Goal: Task Accomplishment & Management: Use online tool/utility

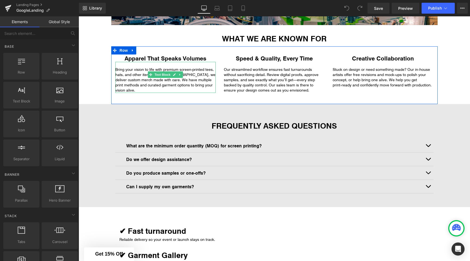
scroll to position [153, 0]
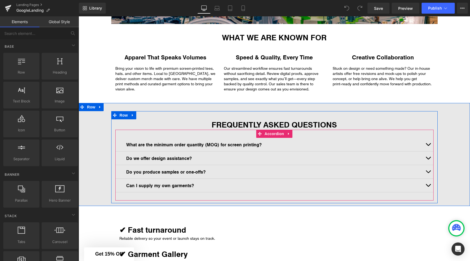
click at [426, 145] on button "button" at bounding box center [428, 144] width 11 height 13
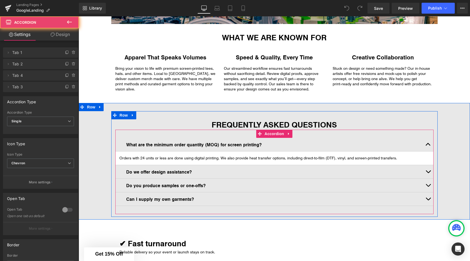
click at [426, 145] on button "button" at bounding box center [428, 144] width 11 height 13
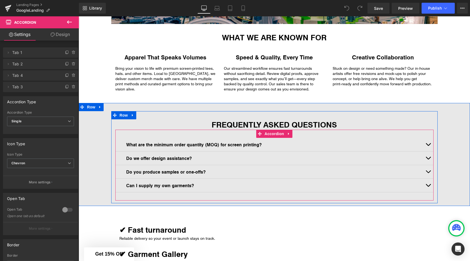
click at [425, 155] on button "button" at bounding box center [428, 157] width 11 height 13
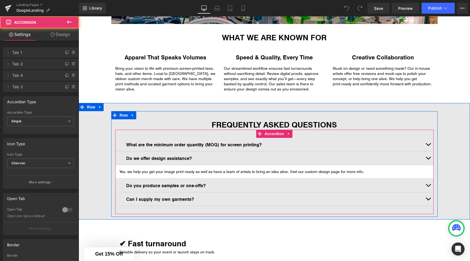
click at [427, 156] on button "button" at bounding box center [428, 157] width 11 height 13
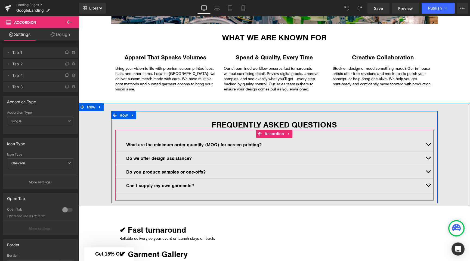
click at [427, 167] on button "button" at bounding box center [428, 171] width 11 height 13
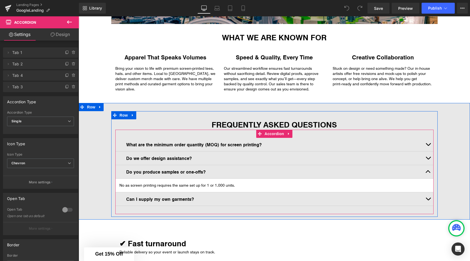
click at [428, 173] on span "button" at bounding box center [428, 173] width 0 height 0
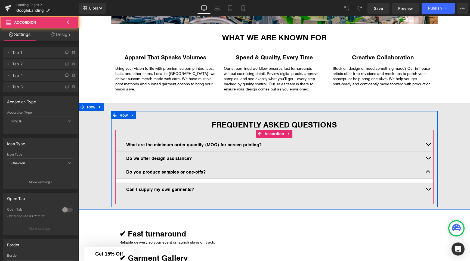
click at [428, 173] on span "button" at bounding box center [428, 173] width 0 height 0
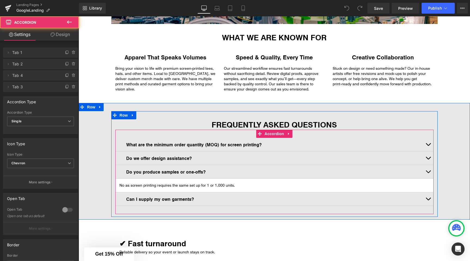
click at [428, 170] on button "button" at bounding box center [428, 171] width 11 height 13
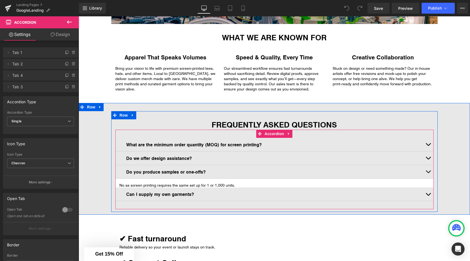
click at [428, 170] on button "button" at bounding box center [428, 171] width 11 height 13
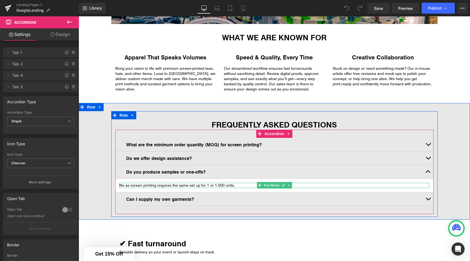
click at [233, 184] on p "No as screen printing requires the same set up for 1 or 1,000 units." at bounding box center [274, 185] width 310 height 5
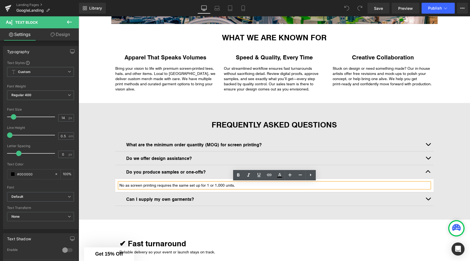
click at [239, 185] on p "No as screen printing requires the same set up for 1 or 1,000 units." at bounding box center [274, 185] width 310 height 5
click at [443, 169] on div "FREQUENTLY ASKED QUESTIONS Heading What are the minimum order quantity (MOQ) fo…" at bounding box center [275, 164] width 392 height 106
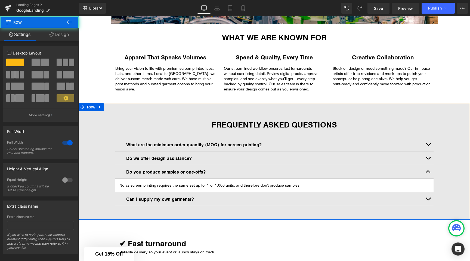
click at [426, 169] on button "button" at bounding box center [428, 171] width 11 height 13
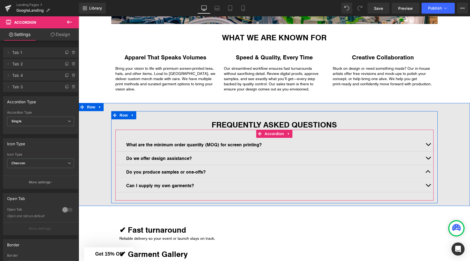
click at [426, 186] on button "button" at bounding box center [428, 184] width 11 height 13
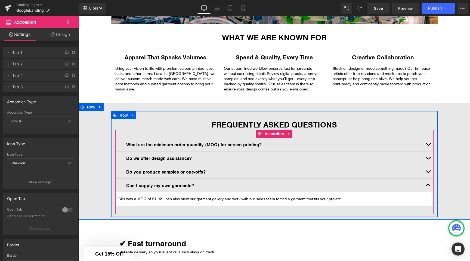
click at [426, 186] on button "button" at bounding box center [428, 184] width 11 height 13
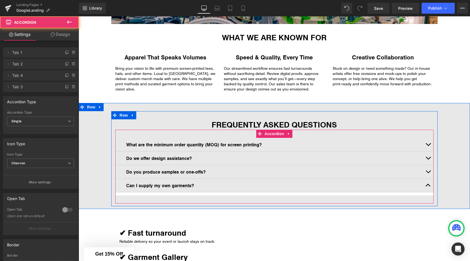
click at [426, 186] on button "button" at bounding box center [428, 184] width 11 height 13
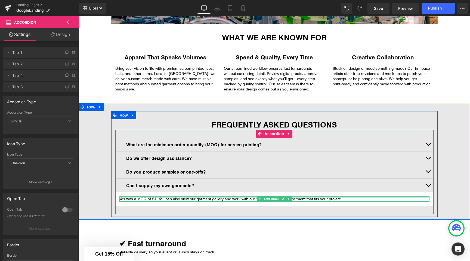
click at [141, 198] on p "Yes with a MOQ of 24. You can also view our garment gallery and work with our s…" at bounding box center [274, 198] width 310 height 5
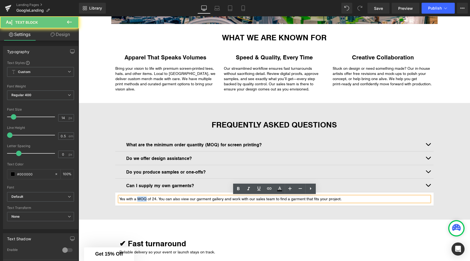
click at [141, 198] on p "Yes with a MOQ of 24. You can also view our garment gallery and work with our s…" at bounding box center [274, 198] width 310 height 5
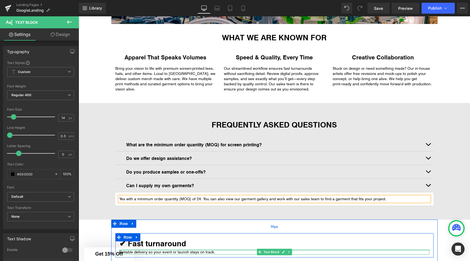
click at [358, 232] on div "50px" at bounding box center [274, 226] width 326 height 14
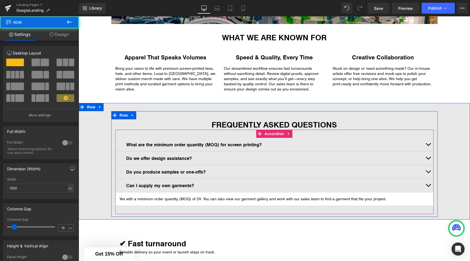
click at [427, 186] on button "button" at bounding box center [428, 184] width 11 height 13
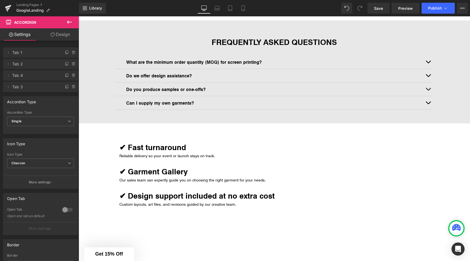
scroll to position [240, 0]
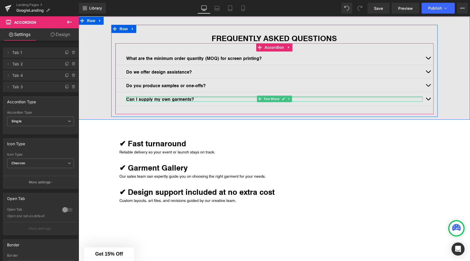
click at [428, 100] on span "button" at bounding box center [428, 100] width 0 height 0
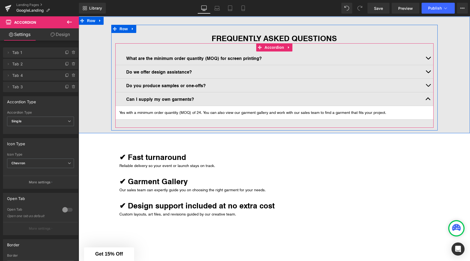
click at [428, 99] on button "button" at bounding box center [428, 98] width 11 height 13
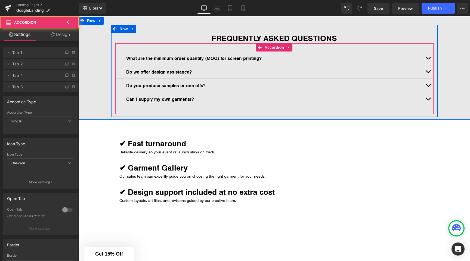
click at [426, 62] on button "button" at bounding box center [428, 57] width 11 height 13
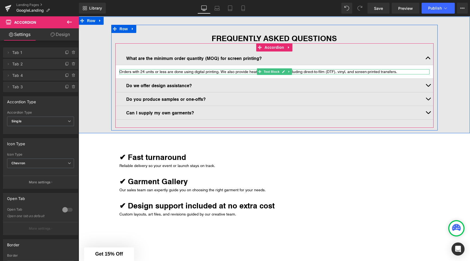
click at [402, 72] on p "Orders with 24 units or less are done using digital printing. We also provide h…" at bounding box center [274, 71] width 310 height 5
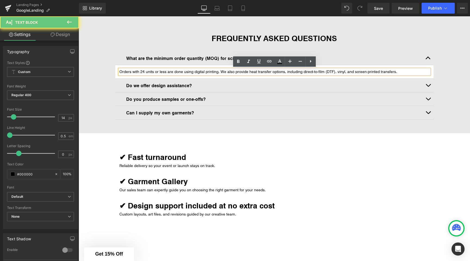
click at [402, 72] on p "Orders with 24 units or less are done using digital printing. We also provide h…" at bounding box center [274, 71] width 310 height 5
click at [218, 72] on p "Orders with 24 units or less are done using digital printing. We also provide h…" at bounding box center [274, 71] width 310 height 5
click at [122, 71] on p "Orders with 24 units or less are done using digital printing. We also provide h…" at bounding box center [274, 71] width 310 height 5
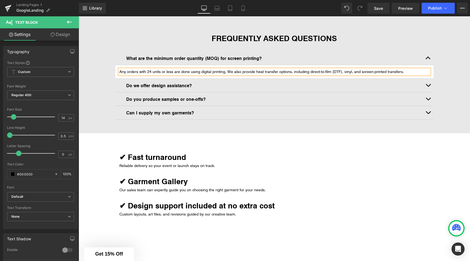
click at [121, 31] on div "FREQUENTLY ASKED QUESTIONS Heading What are the minimum order quantity (MOQ) fo…" at bounding box center [274, 78] width 326 height 106
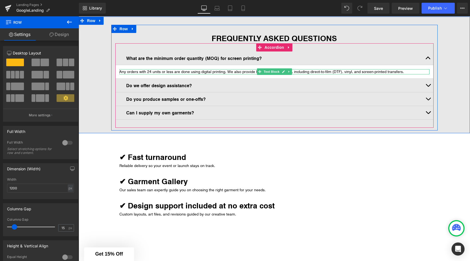
click at [231, 71] on p "Any orders with 24 units or less are done using digital printing. We also provi…" at bounding box center [274, 71] width 310 height 5
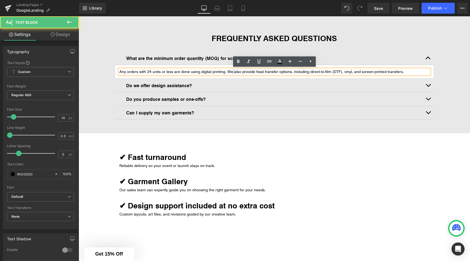
click at [231, 71] on p "Any orders with 24 units or less are done using digital printing. We also provi…" at bounding box center [274, 71] width 310 height 5
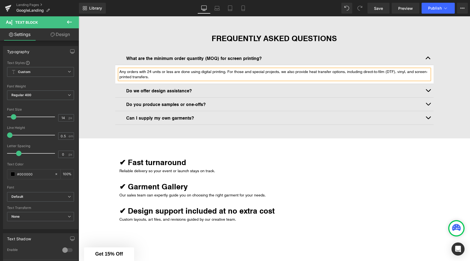
click at [451, 62] on div "FREQUENTLY ASKED QUESTIONS Heading What are the minimum order quantity (MOQ) fo…" at bounding box center [275, 80] width 392 height 111
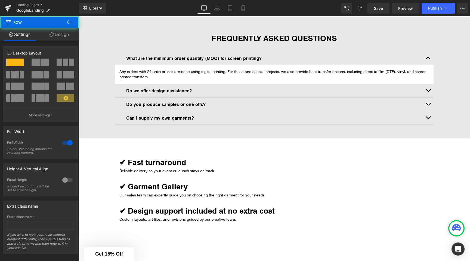
click at [426, 56] on button "button" at bounding box center [428, 57] width 11 height 13
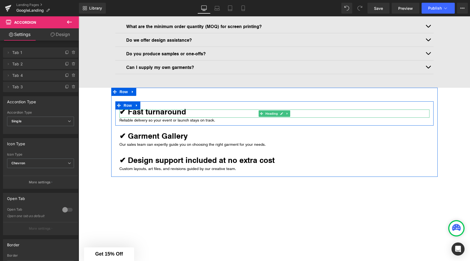
scroll to position [272, 0]
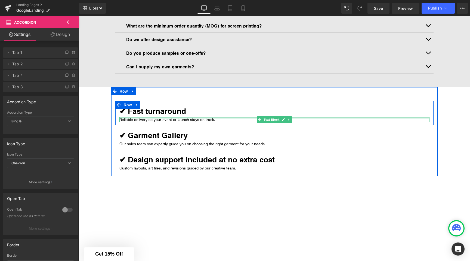
click at [233, 117] on div at bounding box center [274, 117] width 310 height 1
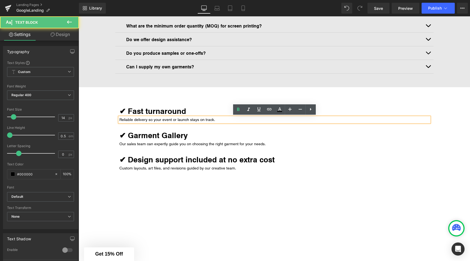
click at [228, 121] on p "Reliable delivery so your event or launch stays on track." at bounding box center [274, 119] width 310 height 5
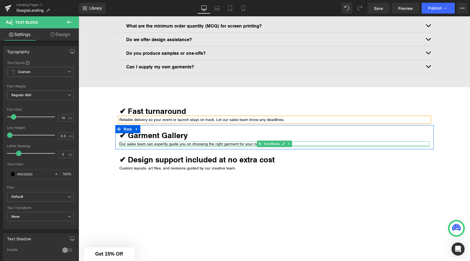
click at [153, 145] on div "Our sales team can expertly guide you on choosing the right garment for your ne…" at bounding box center [274, 143] width 310 height 5
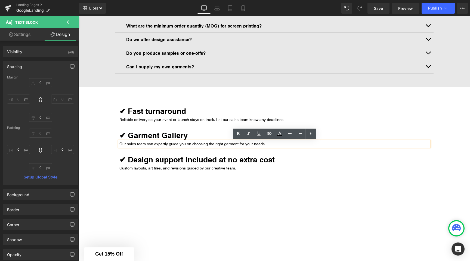
click at [267, 143] on p "Our sales team can expertly guide you on choosing the right garment for your ne…" at bounding box center [274, 143] width 310 height 5
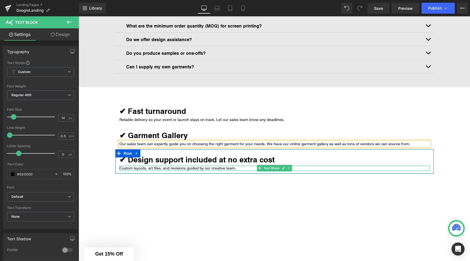
click at [131, 167] on p "Custom layouts, art files, and revisions guided by our creative team." at bounding box center [274, 167] width 310 height 5
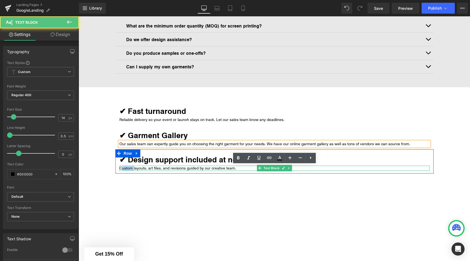
click at [131, 167] on p "Custom layouts, art files, and revisions guided by our creative team." at bounding box center [274, 167] width 310 height 5
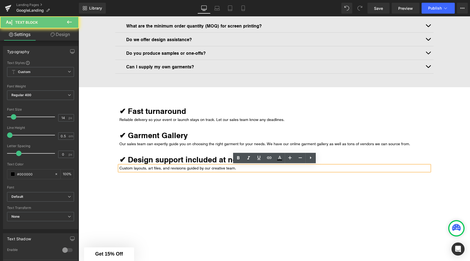
click at [167, 166] on p "Custom layouts, art files, and revisions guided by our creative team." at bounding box center [274, 167] width 310 height 5
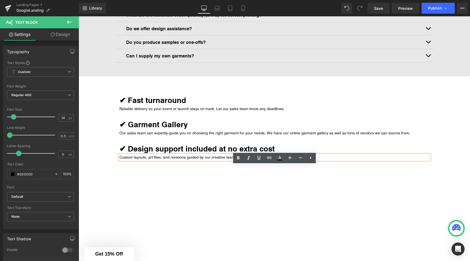
scroll to position [286, 0]
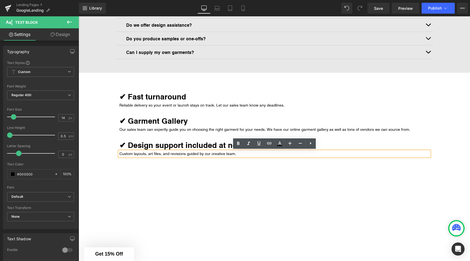
click at [240, 154] on p "Custom layouts, art files, and revisions guided by our creative team." at bounding box center [274, 153] width 310 height 5
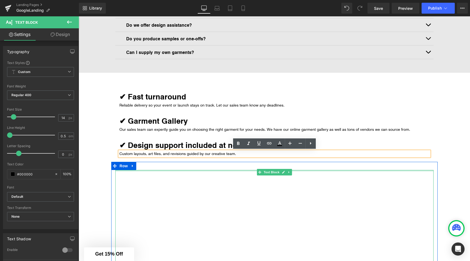
click at [214, 162] on div at bounding box center [274, 162] width 326 height 1
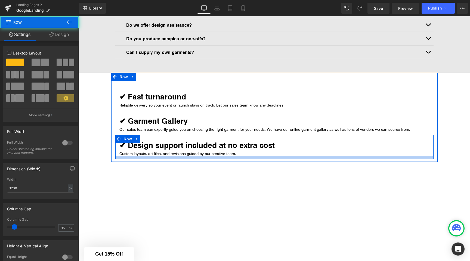
click at [79, 16] on div at bounding box center [79, 16] width 0 height 0
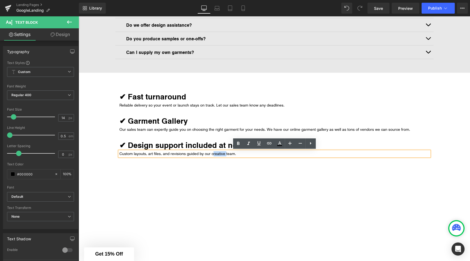
click at [215, 155] on p "Custom layouts, art files, and revisions guided by our creative team." at bounding box center [274, 153] width 310 height 5
click at [187, 155] on p "Custom layouts, art files, and revisions guided by our creative team." at bounding box center [274, 153] width 310 height 5
click at [242, 155] on p "Custom layouts, art files, and revisions guided by our creative team." at bounding box center [274, 153] width 310 height 5
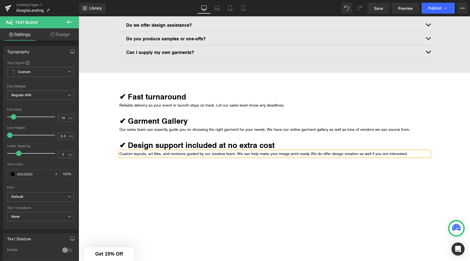
click at [235, 153] on p "Custom layouts, art files, and revisions guided by our creative team. We can he…" at bounding box center [274, 153] width 310 height 5
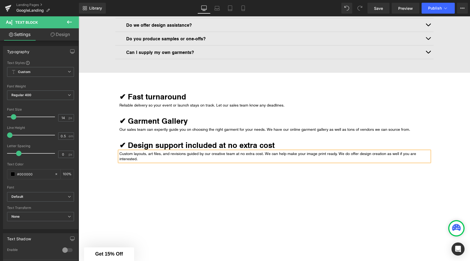
click at [335, 155] on p "Custom layouts, art files, and revisions guided by our creative team at no extr…" at bounding box center [274, 156] width 310 height 10
click at [382, 154] on p "Custom layouts, art files, and revisions guided by our creative team at no extr…" at bounding box center [274, 156] width 310 height 10
click at [155, 159] on p "Custom layouts, art files, and revisions guided by our creative team at no extr…" at bounding box center [274, 156] width 310 height 10
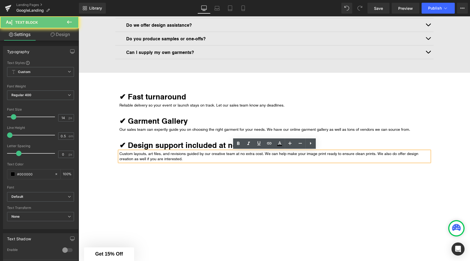
drag, startPoint x: 155, startPoint y: 159, endPoint x: 179, endPoint y: 159, distance: 24.8
click at [179, 159] on p "Custom layouts, art files, and revisions guided by our creative team at no extr…" at bounding box center [274, 156] width 310 height 10
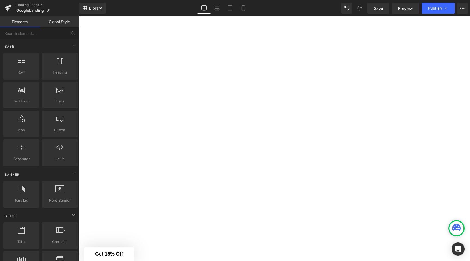
scroll to position [851, 0]
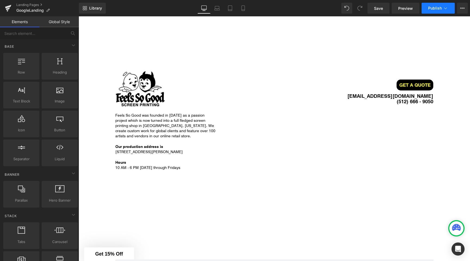
click at [441, 10] on span "Publish" at bounding box center [435, 8] width 14 height 4
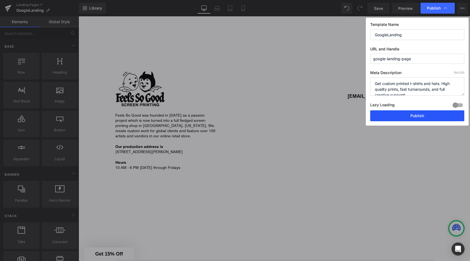
click at [397, 115] on button "Publish" at bounding box center [417, 115] width 94 height 11
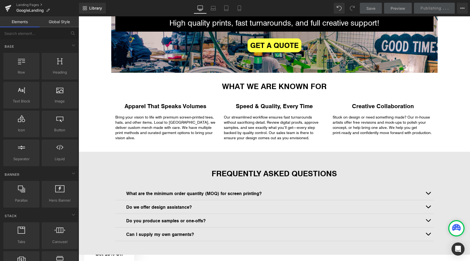
scroll to position [0, 0]
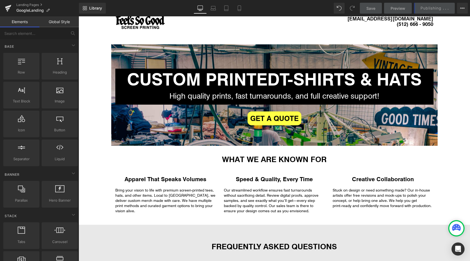
scroll to position [41, 0]
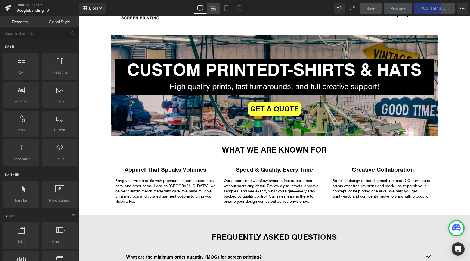
click at [210, 13] on link "Laptop" at bounding box center [213, 8] width 13 height 11
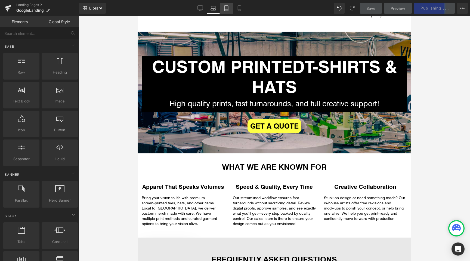
click at [223, 9] on link "Tablet" at bounding box center [226, 8] width 13 height 11
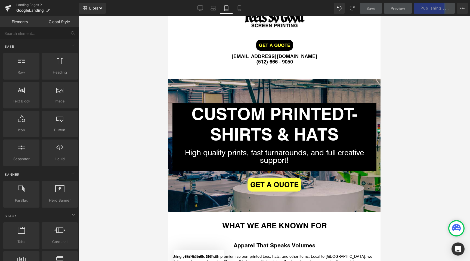
scroll to position [0, 0]
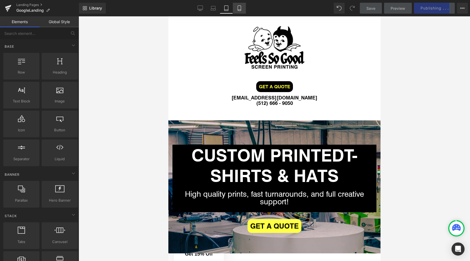
click at [235, 8] on link "Mobile" at bounding box center [239, 8] width 13 height 11
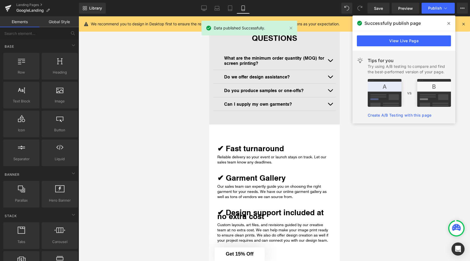
scroll to position [413, 0]
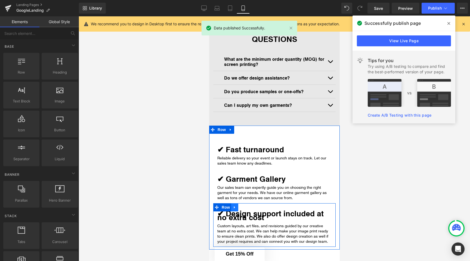
click at [235, 210] on link at bounding box center [234, 207] width 7 height 8
click at [209, 16] on link at bounding box center [209, 16] width 0 height 0
click at [235, 213] on strong "✔ Design support included at no extra cost" at bounding box center [270, 215] width 106 height 14
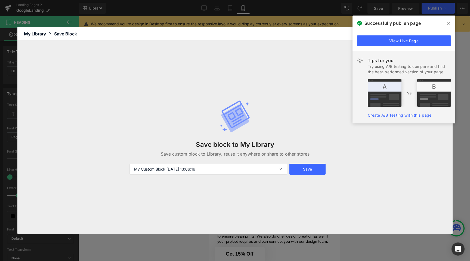
click at [452, 26] on span at bounding box center [449, 23] width 9 height 9
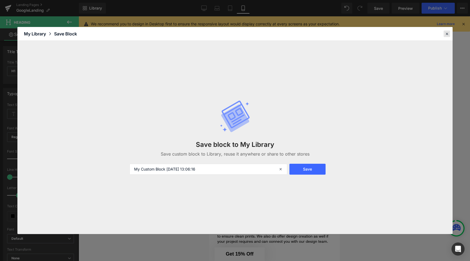
click at [448, 30] on div at bounding box center [447, 33] width 7 height 7
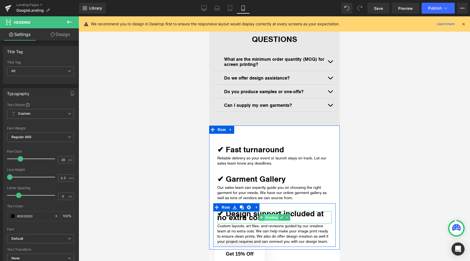
click at [271, 217] on span "Heading" at bounding box center [271, 217] width 15 height 7
click at [306, 217] on strong "✔ Design support included at no extra cost" at bounding box center [270, 215] width 106 height 14
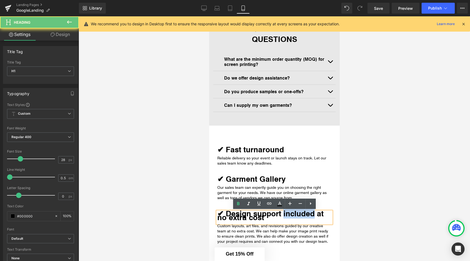
click at [306, 217] on strong "✔ Design support included at no extra cost" at bounding box center [270, 215] width 106 height 14
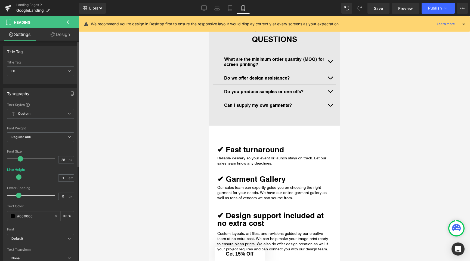
type input "1.1"
drag, startPoint x: 11, startPoint y: 177, endPoint x: 21, endPoint y: 177, distance: 10.6
click at [21, 177] on span at bounding box center [20, 176] width 5 height 5
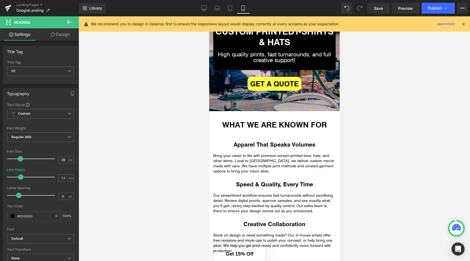
scroll to position [161, 0]
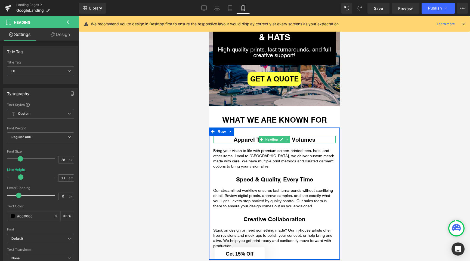
click at [250, 139] on h2 "Apparel That Speaks Volumes" at bounding box center [274, 138] width 122 height 7
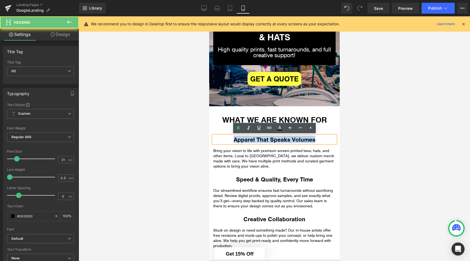
click at [250, 139] on h2 "Apparel That Speaks Volumes" at bounding box center [274, 138] width 122 height 7
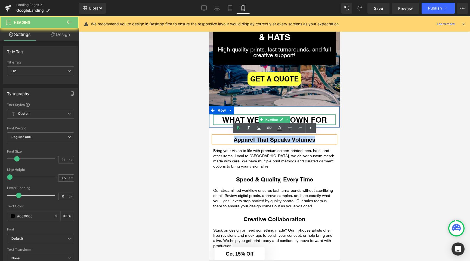
click at [227, 119] on h1 "WHAT WE ARE KNOWN FOR" at bounding box center [274, 119] width 122 height 10
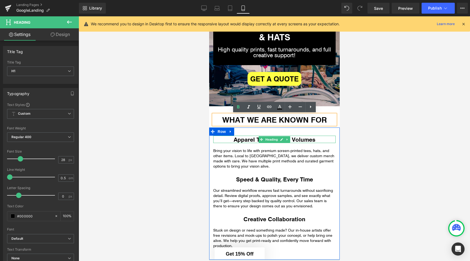
click at [238, 139] on h2 "Apparel That Speaks Volumes" at bounding box center [274, 138] width 122 height 7
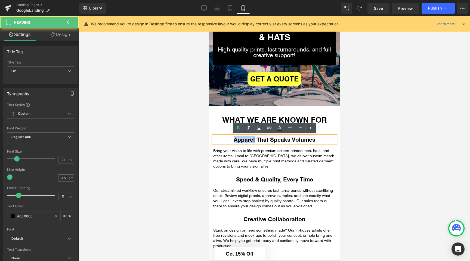
click at [238, 139] on h2 "Apparel That Speaks Volumes" at bounding box center [274, 138] width 122 height 7
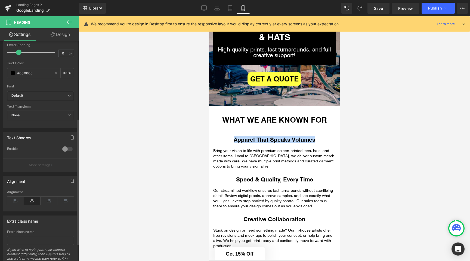
scroll to position [135, 0]
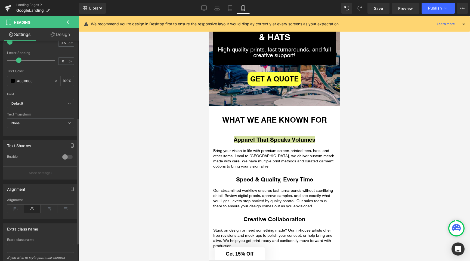
click at [38, 101] on b "Default" at bounding box center [39, 103] width 56 height 5
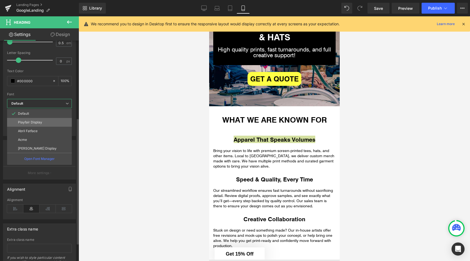
click at [38, 123] on p "Playfair Display" at bounding box center [30, 122] width 24 height 4
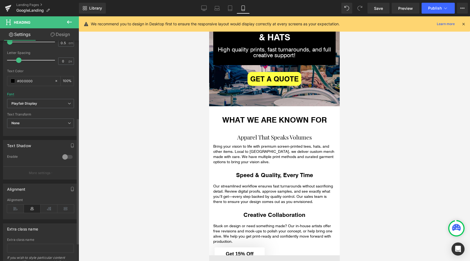
scroll to position [14, 0]
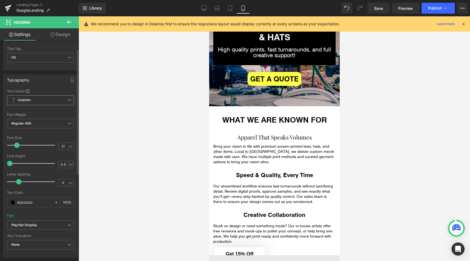
click at [36, 100] on span "Custom Setup Global Style" at bounding box center [40, 100] width 67 height 10
click at [36, 100] on span "Custom Setup Global Style" at bounding box center [39, 100] width 65 height 10
click at [35, 120] on span "Regular 400" at bounding box center [40, 124] width 67 height 10
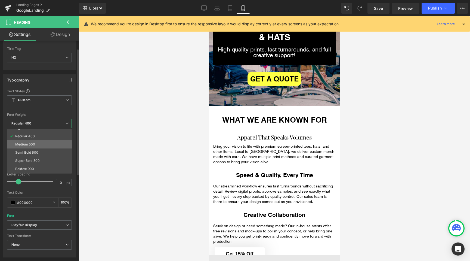
scroll to position [22, 0]
click at [30, 168] on div "Boldest 900" at bounding box center [24, 168] width 19 height 4
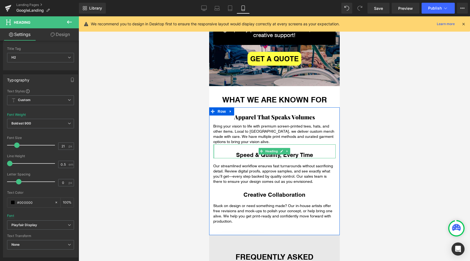
scroll to position [187, 0]
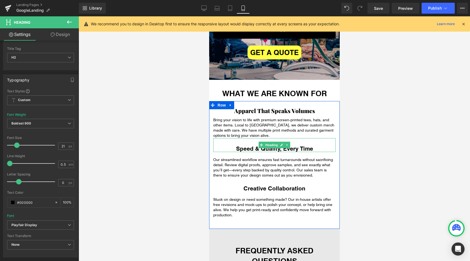
click at [243, 147] on h2 "Speed & Quality, Every Time" at bounding box center [274, 147] width 122 height 7
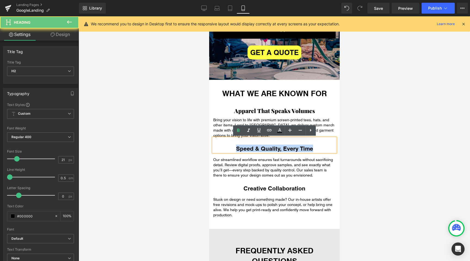
click at [243, 147] on h2 "Speed & Quality, Every Time" at bounding box center [274, 147] width 122 height 7
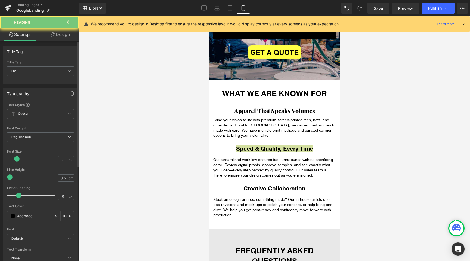
click at [33, 112] on span "Custom Setup Global Style" at bounding box center [40, 114] width 67 height 10
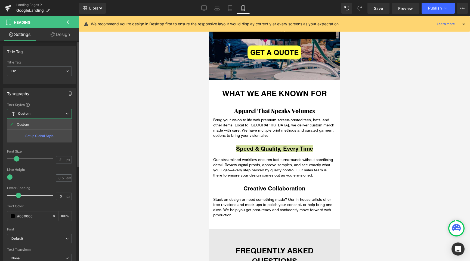
click at [33, 112] on span "Custom Setup Global Style" at bounding box center [39, 114] width 65 height 10
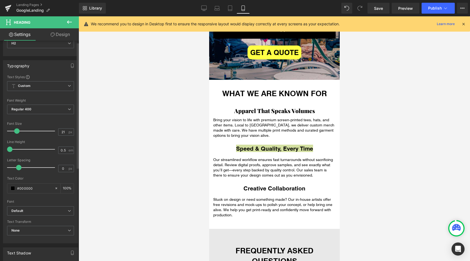
scroll to position [28, 0]
click at [26, 208] on b "Default" at bounding box center [39, 210] width 56 height 5
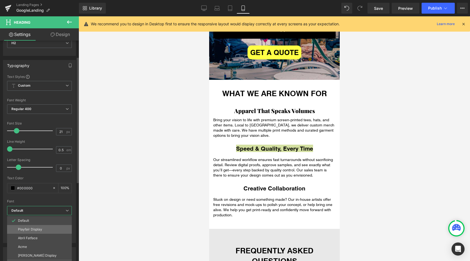
click at [30, 232] on li "Playfair Display" at bounding box center [39, 229] width 65 height 9
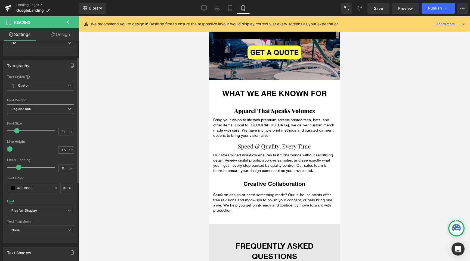
click at [29, 107] on b "Regular 400" at bounding box center [21, 109] width 20 height 4
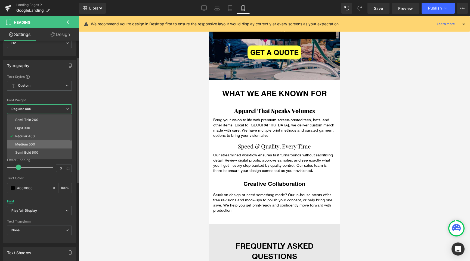
scroll to position [8, 0]
click at [34, 149] on div "Semi Bold 600" at bounding box center [26, 151] width 23 height 4
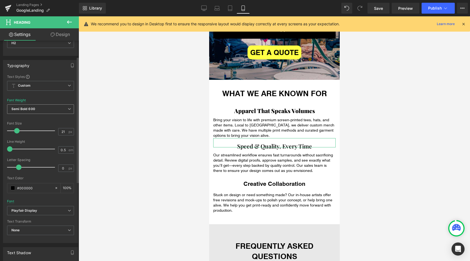
click at [32, 104] on span "Semi Bold 600" at bounding box center [40, 109] width 67 height 10
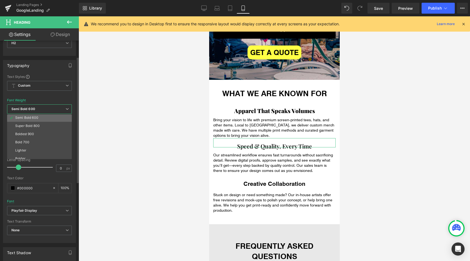
scroll to position [45, 0]
click at [35, 136] on li "Bold 700" at bounding box center [40, 138] width 67 height 8
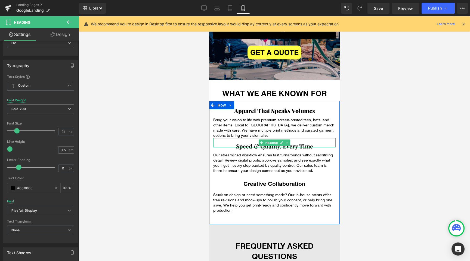
click at [251, 144] on h2 "Speed & Quality, Every Time" at bounding box center [274, 145] width 122 height 3
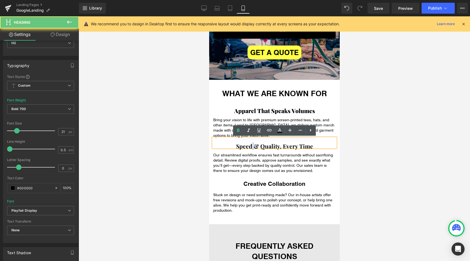
click at [251, 144] on h2 "Speed & Quality, Every Time" at bounding box center [274, 145] width 122 height 3
click at [252, 109] on div "Apparel That Speaks Volumes Heading" at bounding box center [274, 110] width 122 height 3
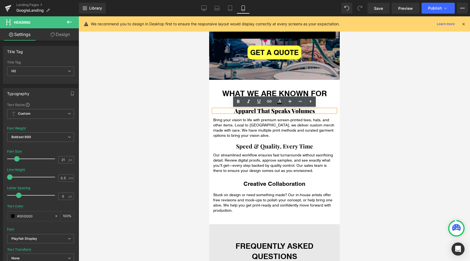
click at [252, 109] on div "Apparel That Speaks Volumes Heading" at bounding box center [274, 110] width 122 height 3
click at [209, 16] on div at bounding box center [209, 16] width 0 height 0
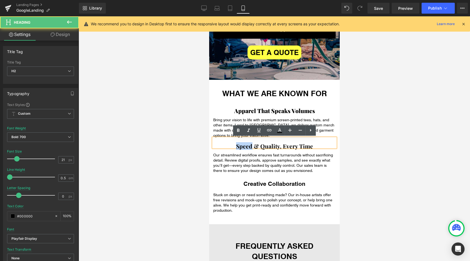
click at [243, 146] on h2 "Speed & Quality, Every Time" at bounding box center [274, 145] width 122 height 3
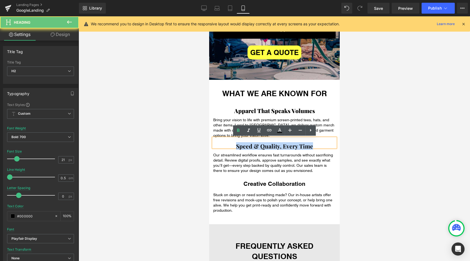
click at [243, 146] on h2 "Speed & Quality, Every Time" at bounding box center [274, 145] width 122 height 3
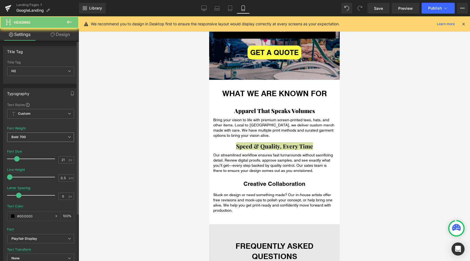
click at [53, 136] on span "Bold 700" at bounding box center [40, 137] width 67 height 10
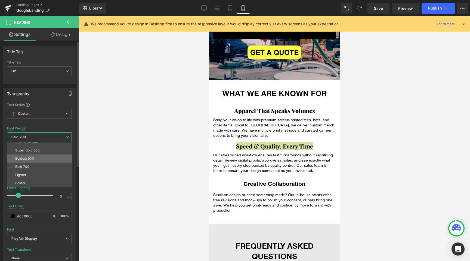
click at [42, 156] on li "Boldest 900" at bounding box center [40, 158] width 67 height 8
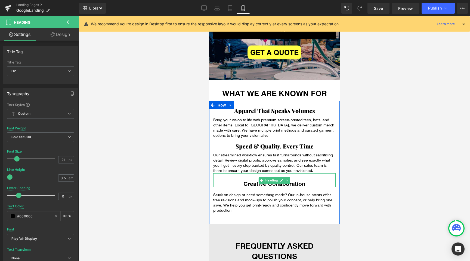
click at [256, 183] on h2 "Creative Collaboration" at bounding box center [274, 183] width 122 height 7
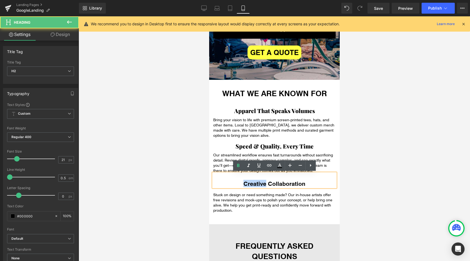
click at [256, 183] on h2 "Creative Collaboration" at bounding box center [274, 183] width 122 height 7
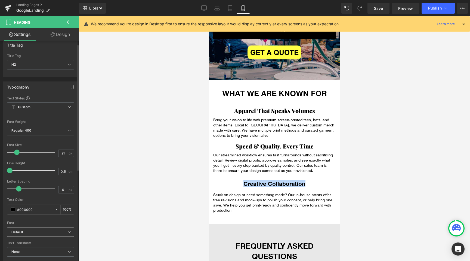
scroll to position [7, 0]
click at [29, 229] on b "Default" at bounding box center [39, 231] width 56 height 5
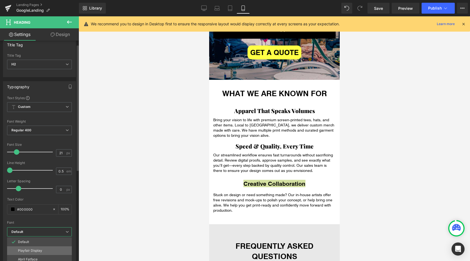
click at [29, 248] on li "Playfair Display" at bounding box center [39, 250] width 65 height 9
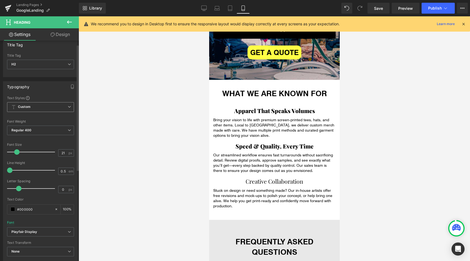
click at [32, 112] on div "Custom Setup Global Style Custom Setup Global Style" at bounding box center [40, 108] width 67 height 13
click at [33, 108] on span "Custom Setup Global Style" at bounding box center [40, 107] width 67 height 10
click at [33, 108] on span "Custom Setup Global Style" at bounding box center [39, 107] width 65 height 10
click at [32, 125] on div "Font Weight Regular 400 Thin 100 Semi Thin 200 Light 300 Regular 400 Medium 500…" at bounding box center [40, 130] width 67 height 22
click at [32, 128] on span "Regular 400" at bounding box center [40, 130] width 67 height 10
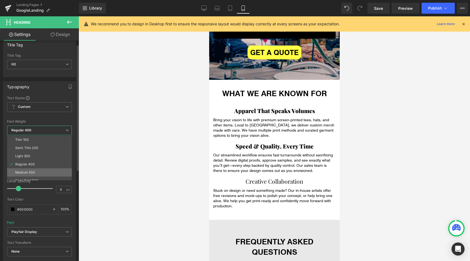
scroll to position [45, 0]
click at [37, 150] on li "Boldest 900" at bounding box center [40, 151] width 67 height 8
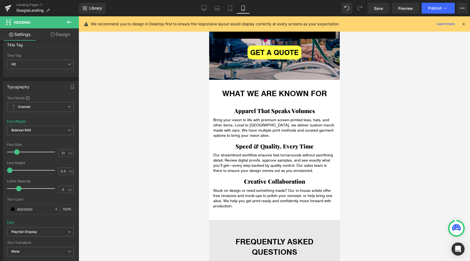
click at [159, 157] on div at bounding box center [275, 138] width 392 height 244
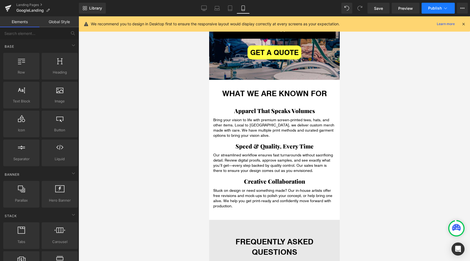
click at [443, 9] on icon at bounding box center [445, 7] width 5 height 5
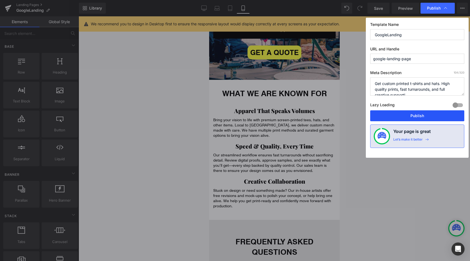
click at [405, 118] on button "Publish" at bounding box center [417, 115] width 94 height 11
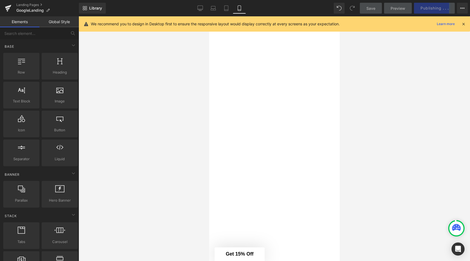
scroll to position [474, 0]
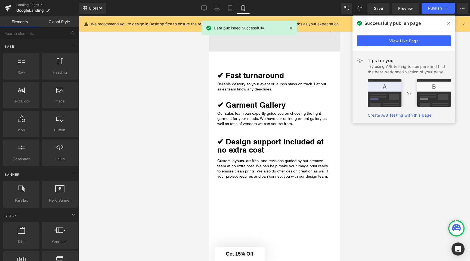
click at [464, 22] on icon at bounding box center [463, 23] width 5 height 5
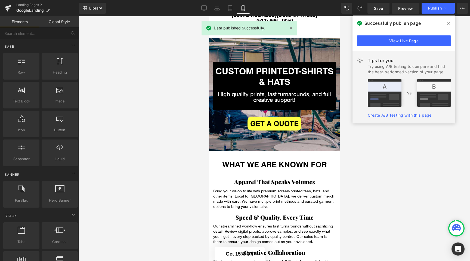
scroll to position [0, 0]
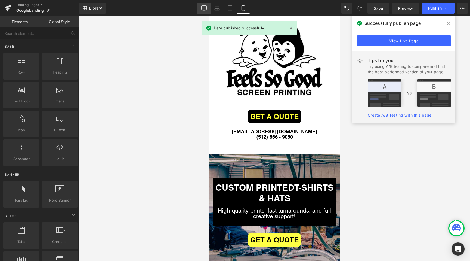
click at [203, 5] on icon at bounding box center [203, 7] width 5 height 5
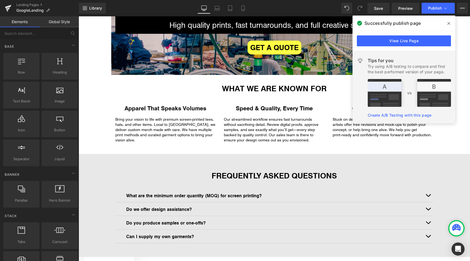
scroll to position [80, 0]
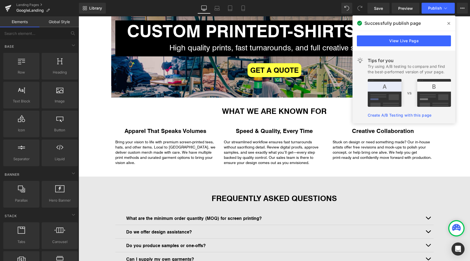
click at [451, 24] on span at bounding box center [449, 23] width 9 height 9
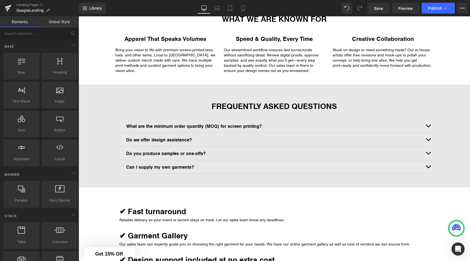
scroll to position [139, 0]
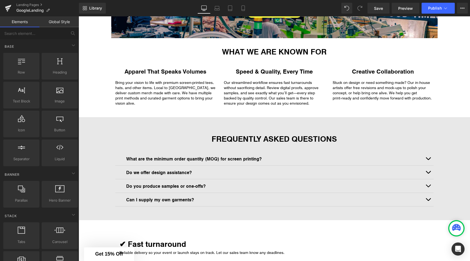
click at [79, 16] on div at bounding box center [79, 16] width 0 height 0
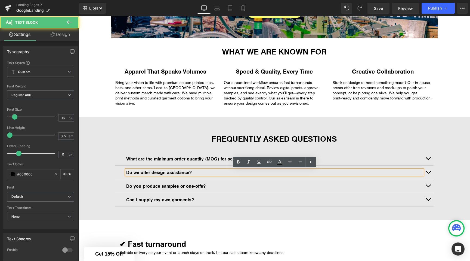
click at [90, 164] on div "FREQUENTLY ASKED QUESTIONS Heading What are the minimum order quantity (MOQ) fo…" at bounding box center [275, 171] width 392 height 92
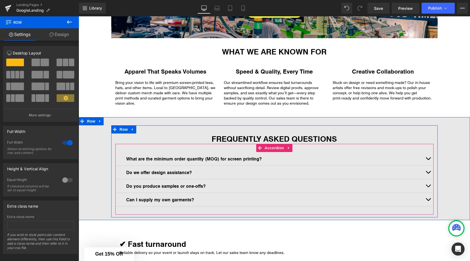
click at [427, 170] on button "button" at bounding box center [428, 171] width 11 height 13
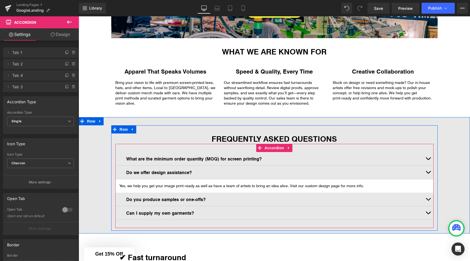
click at [427, 170] on button "button" at bounding box center [428, 171] width 11 height 13
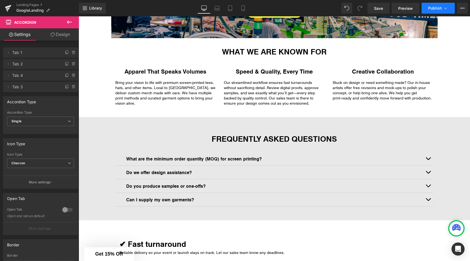
click at [448, 11] on button "Publish" at bounding box center [438, 8] width 33 height 11
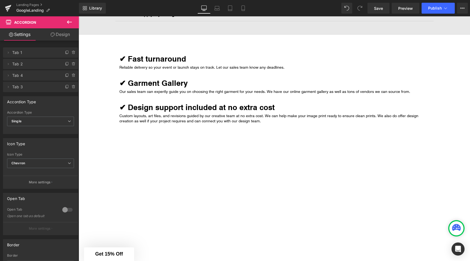
scroll to position [270, 0]
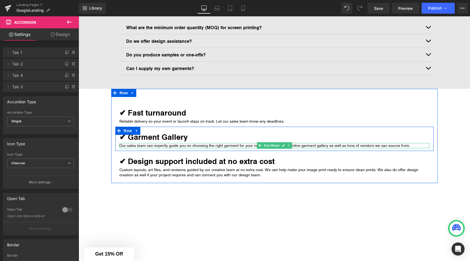
click at [296, 146] on p "Our sales team can expertly guide you on choosing the right garment for your ne…" at bounding box center [274, 145] width 310 height 5
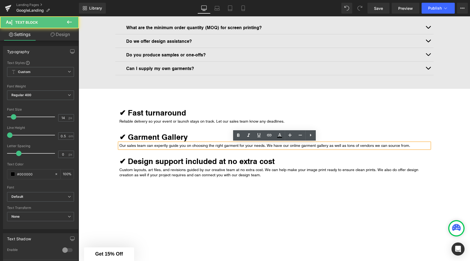
click at [282, 145] on p "Our sales team can expertly guide you on choosing the right garment for your ne…" at bounding box center [274, 145] width 310 height 5
drag, startPoint x: 282, startPoint y: 145, endPoint x: 319, endPoint y: 145, distance: 36.2
click at [319, 145] on p "Our sales team can expertly guide you on choosing the right garment for your ne…" at bounding box center [274, 145] width 310 height 5
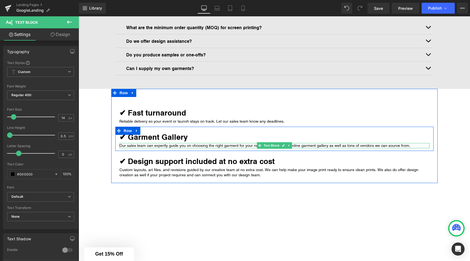
click at [296, 144] on p "Our sales team can expertly guide you on choosing the right garment for your ne…" at bounding box center [274, 145] width 310 height 5
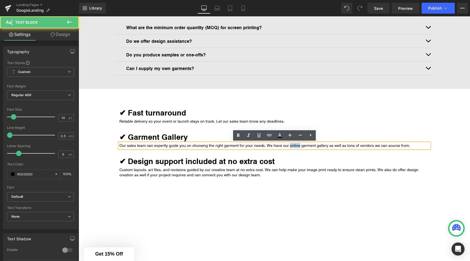
click at [296, 144] on p "Our sales team can expertly guide you on choosing the right garment for your ne…" at bounding box center [274, 145] width 310 height 5
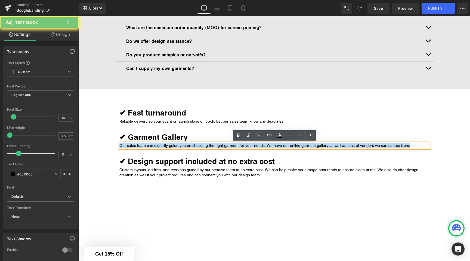
click at [296, 144] on p "Our sales team can expertly guide you on choosing the right garment for your ne…" at bounding box center [274, 145] width 310 height 5
click at [283, 144] on p "Our sales team can expertly guide you on choosing the right garment for your ne…" at bounding box center [274, 145] width 310 height 5
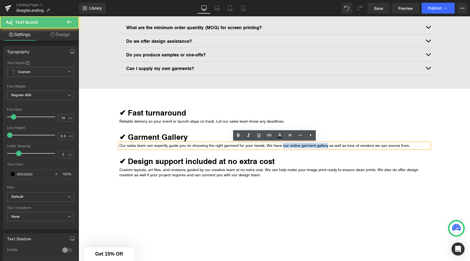
drag, startPoint x: 283, startPoint y: 144, endPoint x: 315, endPoint y: 145, distance: 32.1
click at [316, 145] on p "Our sales team can expertly guide you on choosing the right garment for your ne…" at bounding box center [274, 145] width 310 height 5
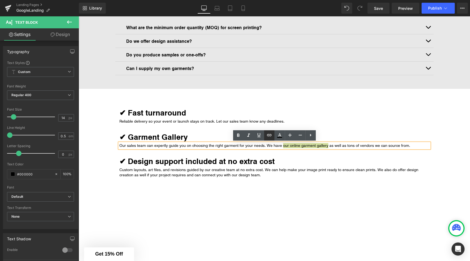
click at [270, 134] on icon at bounding box center [269, 135] width 7 height 7
click at [298, 159] on input "text" at bounding box center [318, 157] width 84 height 14
paste input "https://fsgprints.com/pages/garment-gallery"
type input "https://fsgprints.com/pages/garment-gallery"
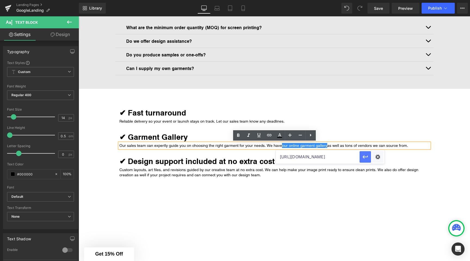
scroll to position [0, 0]
click at [363, 157] on icon "button" at bounding box center [365, 156] width 7 height 7
click at [362, 133] on div "✔ Garment Gallery Heading Our sales team can expertly guide you on choosing the…" at bounding box center [274, 139] width 318 height 24
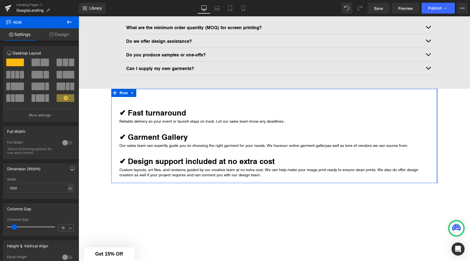
click at [437, 146] on div at bounding box center [436, 136] width 1 height 94
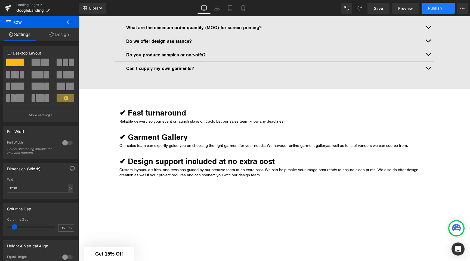
click at [431, 11] on button "Publish" at bounding box center [438, 8] width 33 height 11
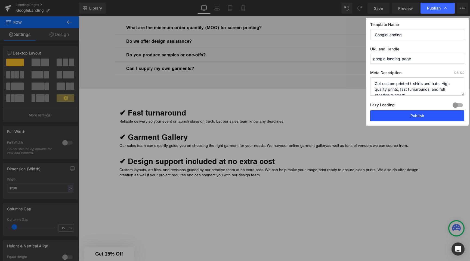
click at [414, 116] on button "Publish" at bounding box center [417, 115] width 94 height 11
